Goal: Check status: Check status

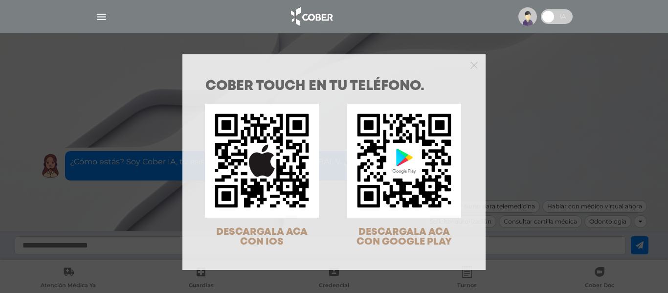
scroll to position [31, 0]
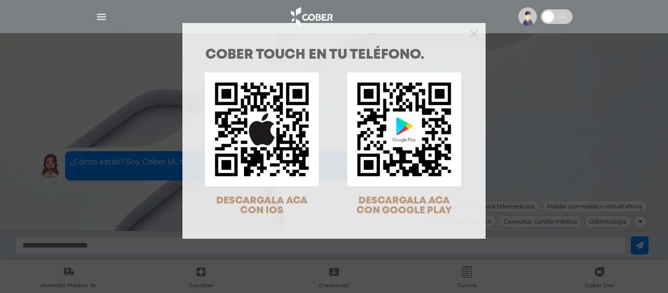
click at [610, 152] on div "COBER TOUCH en tu teléfono. DESCARGALA ACA CON IOS DESCARGALA ACA CON GOOGLE PL…" at bounding box center [334, 146] width 668 height 293
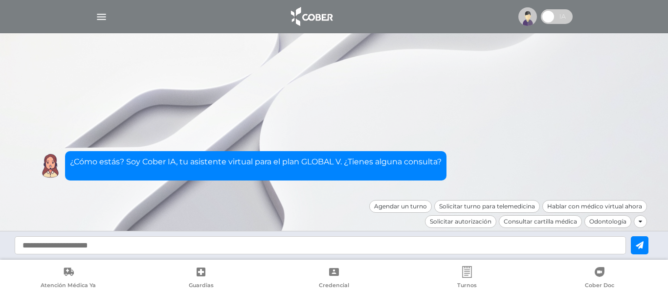
click at [92, 15] on div at bounding box center [334, 16] width 500 height 23
click at [98, 17] on img "button" at bounding box center [101, 17] width 12 height 12
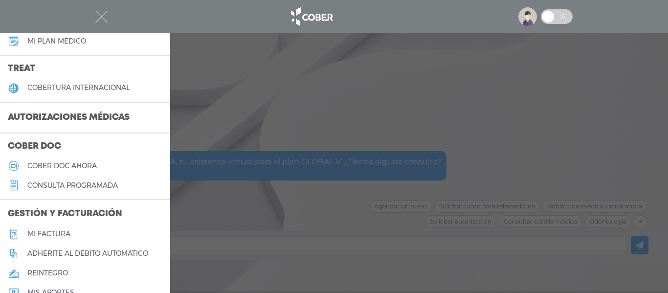
scroll to position [168, 0]
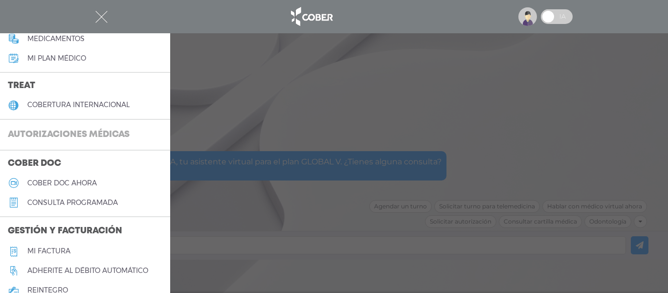
click at [71, 131] on h3 "Autorizaciones médicas" at bounding box center [68, 135] width 137 height 19
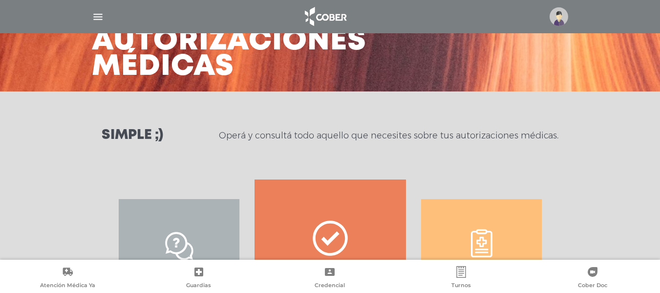
scroll to position [198, 0]
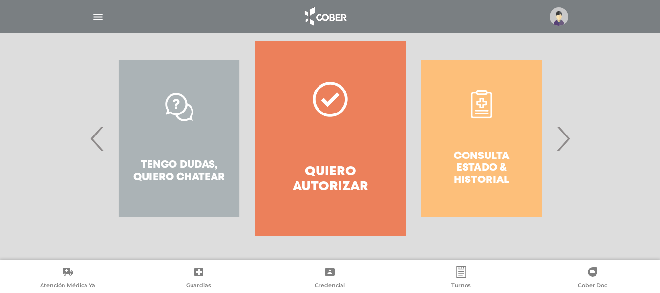
click at [456, 170] on div "Consulta estado & historial" at bounding box center [481, 139] width 151 height 196
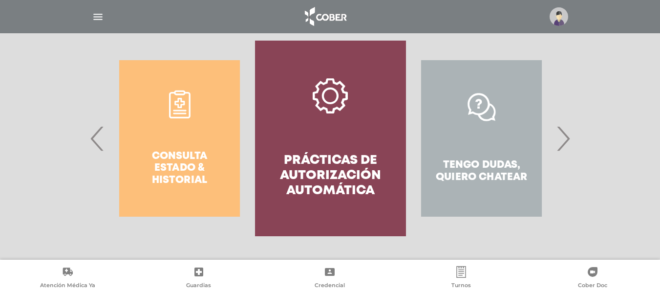
click at [213, 175] on div "Consulta estado & historial" at bounding box center [179, 139] width 151 height 196
click at [104, 149] on div "Consulta estado & historial" at bounding box center [179, 139] width 151 height 196
click at [97, 141] on span "‹" at bounding box center [97, 138] width 19 height 53
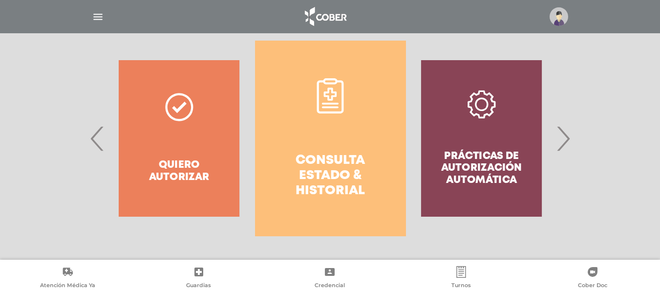
click at [339, 167] on h4 "Consulta estado & historial" at bounding box center [331, 176] width 116 height 46
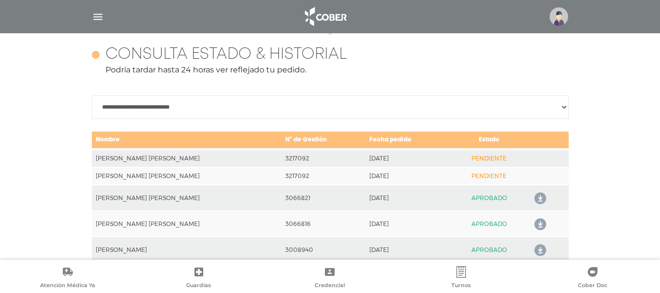
scroll to position [434, 0]
